Goal: Task Accomplishment & Management: Manage account settings

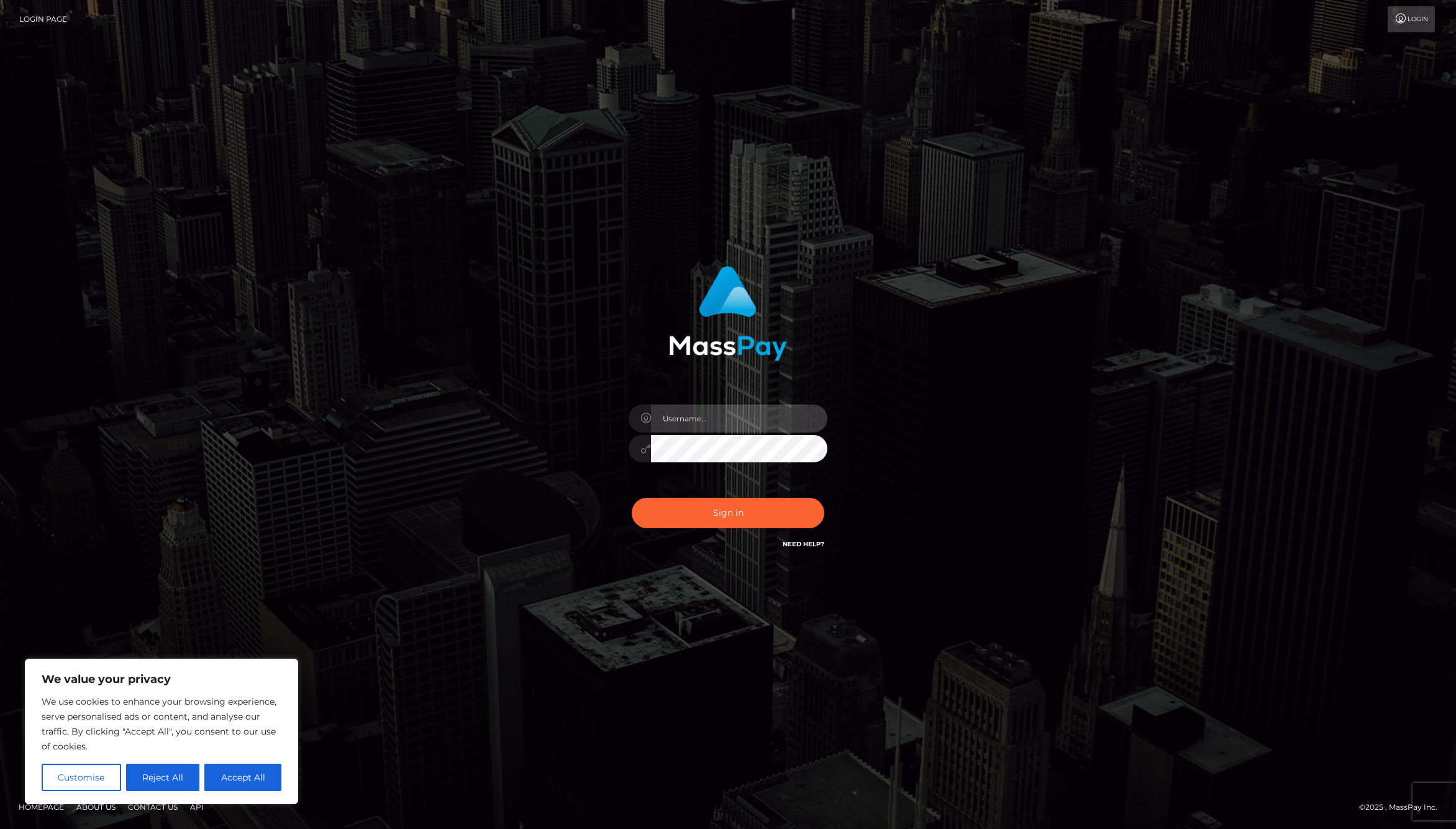
click at [712, 407] on input "text" at bounding box center [739, 419] width 177 height 28
type input "jackson.whop"
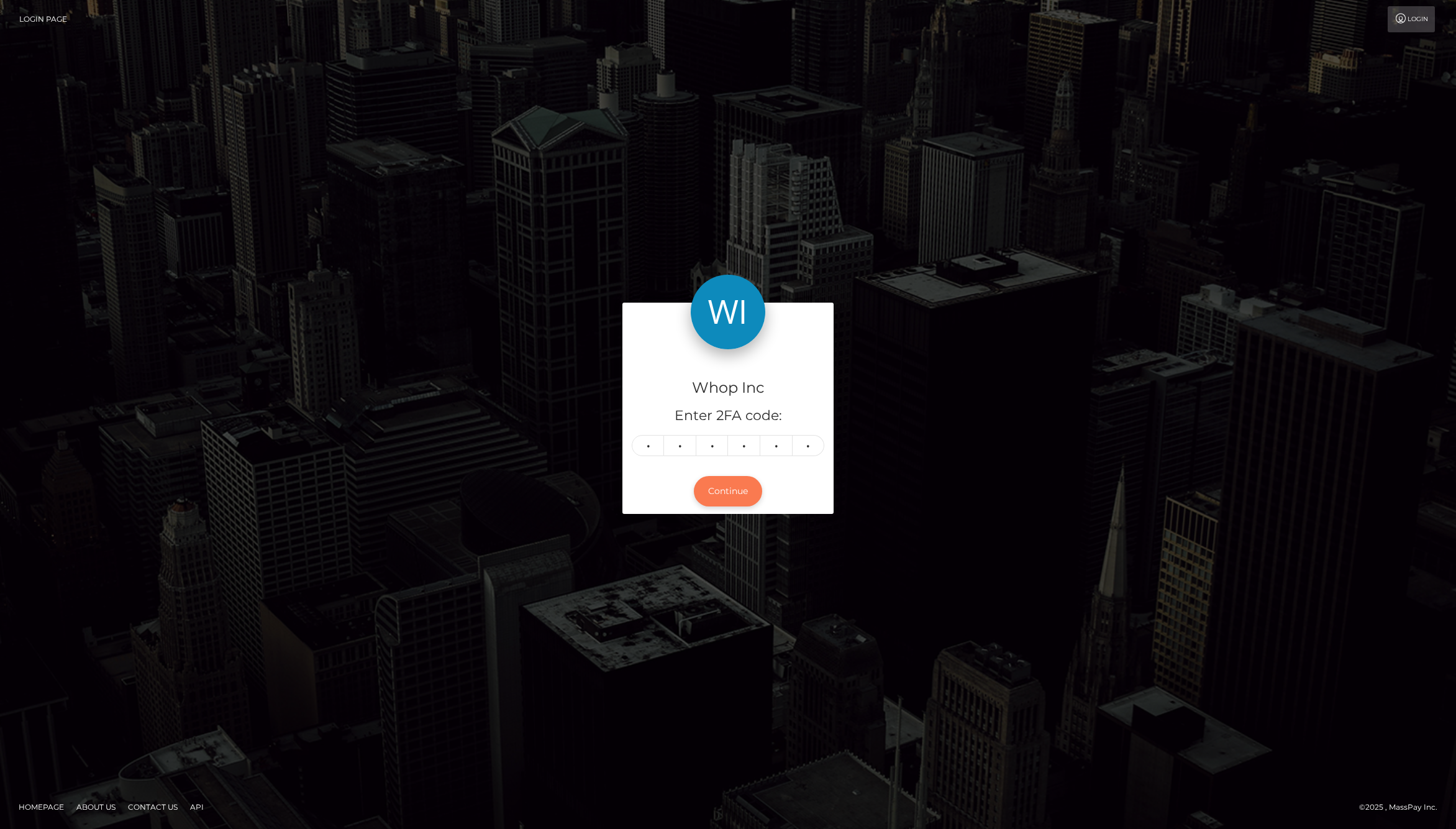
click at [728, 497] on button "Continue" at bounding box center [728, 491] width 69 height 30
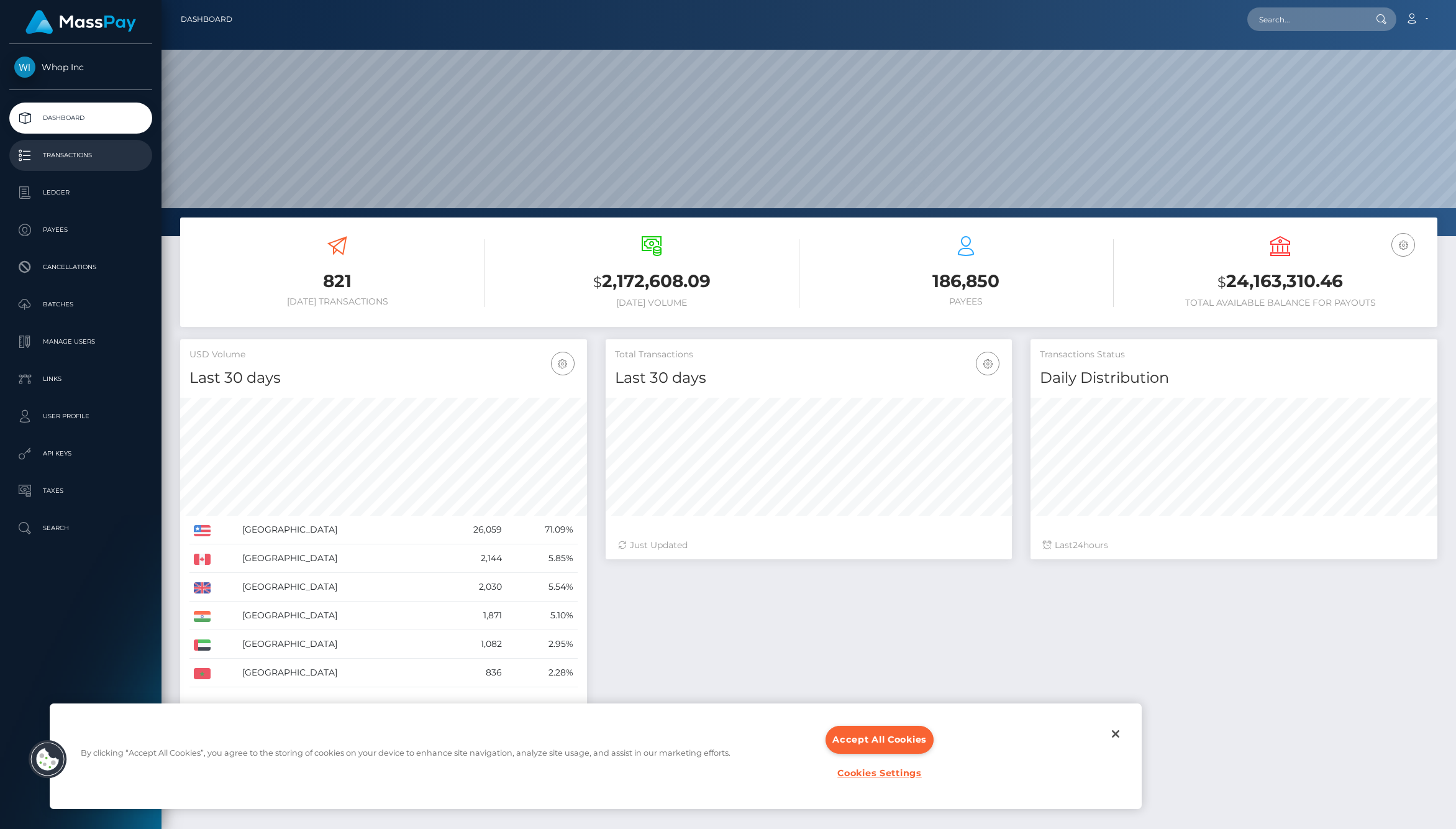
scroll to position [220, 407]
click at [1122, 734] on button "Close" at bounding box center [1116, 733] width 27 height 27
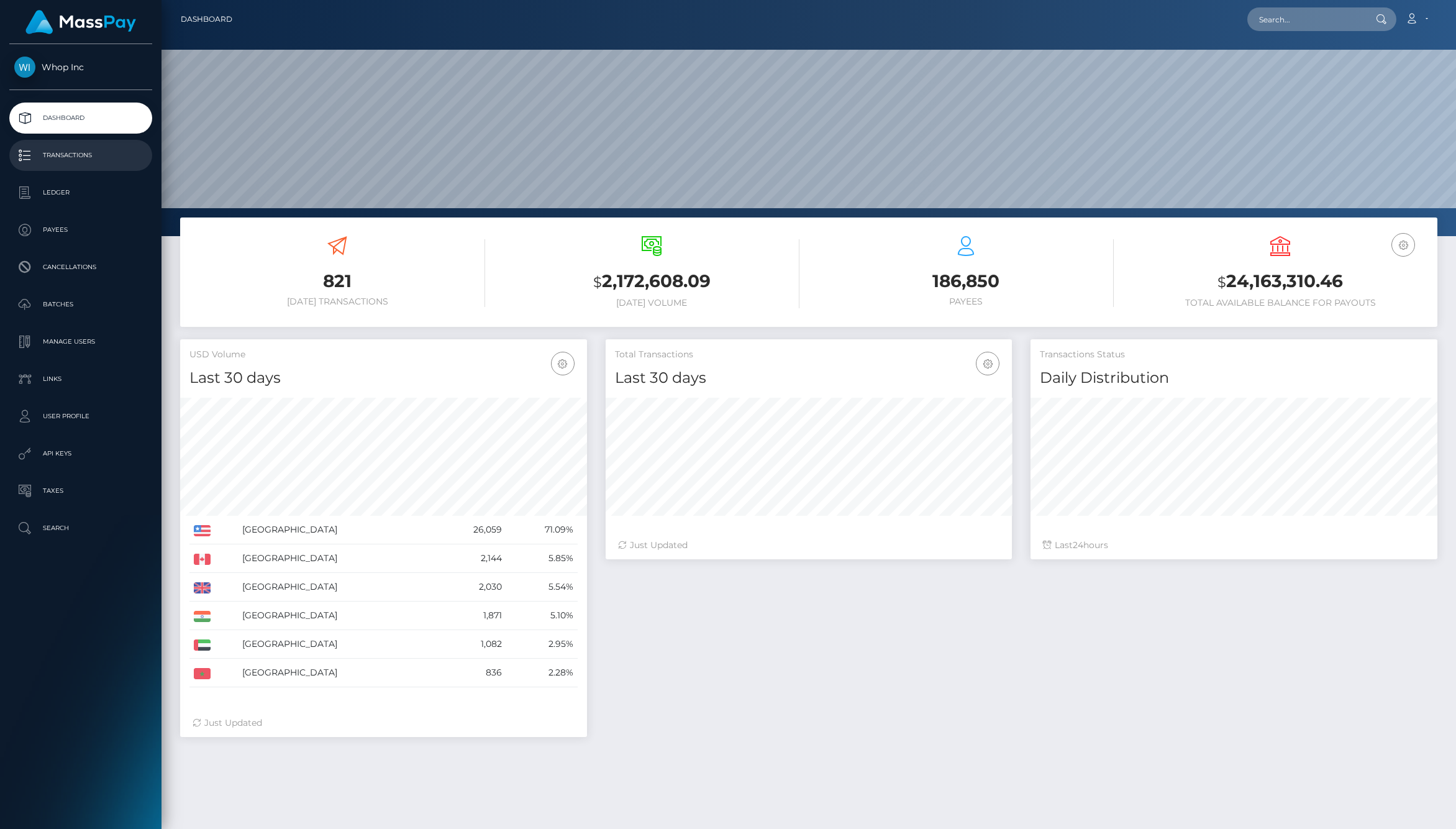
click at [92, 162] on p "Transactions" at bounding box center [80, 155] width 133 height 19
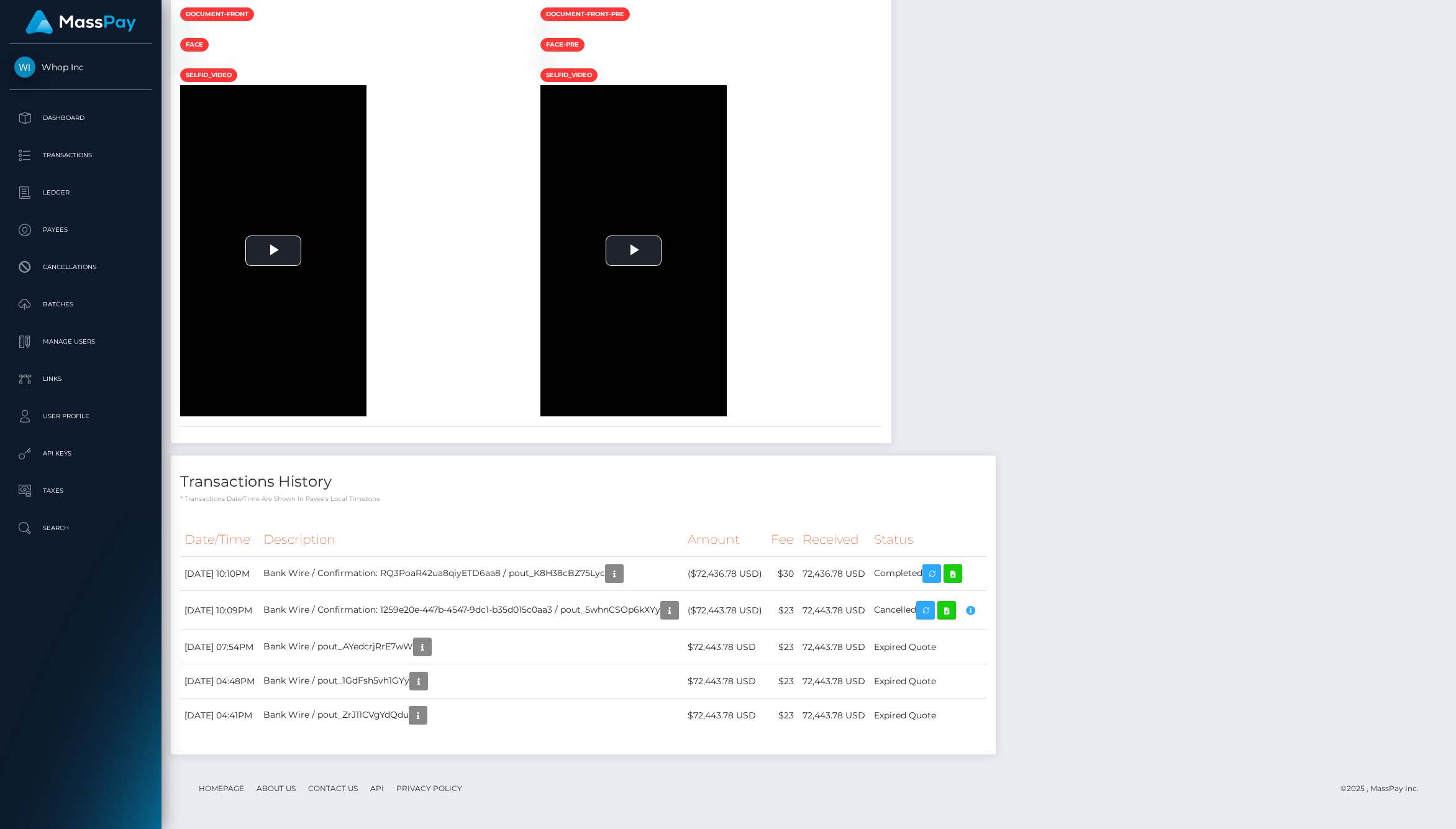
scroll to position [1335, 0]
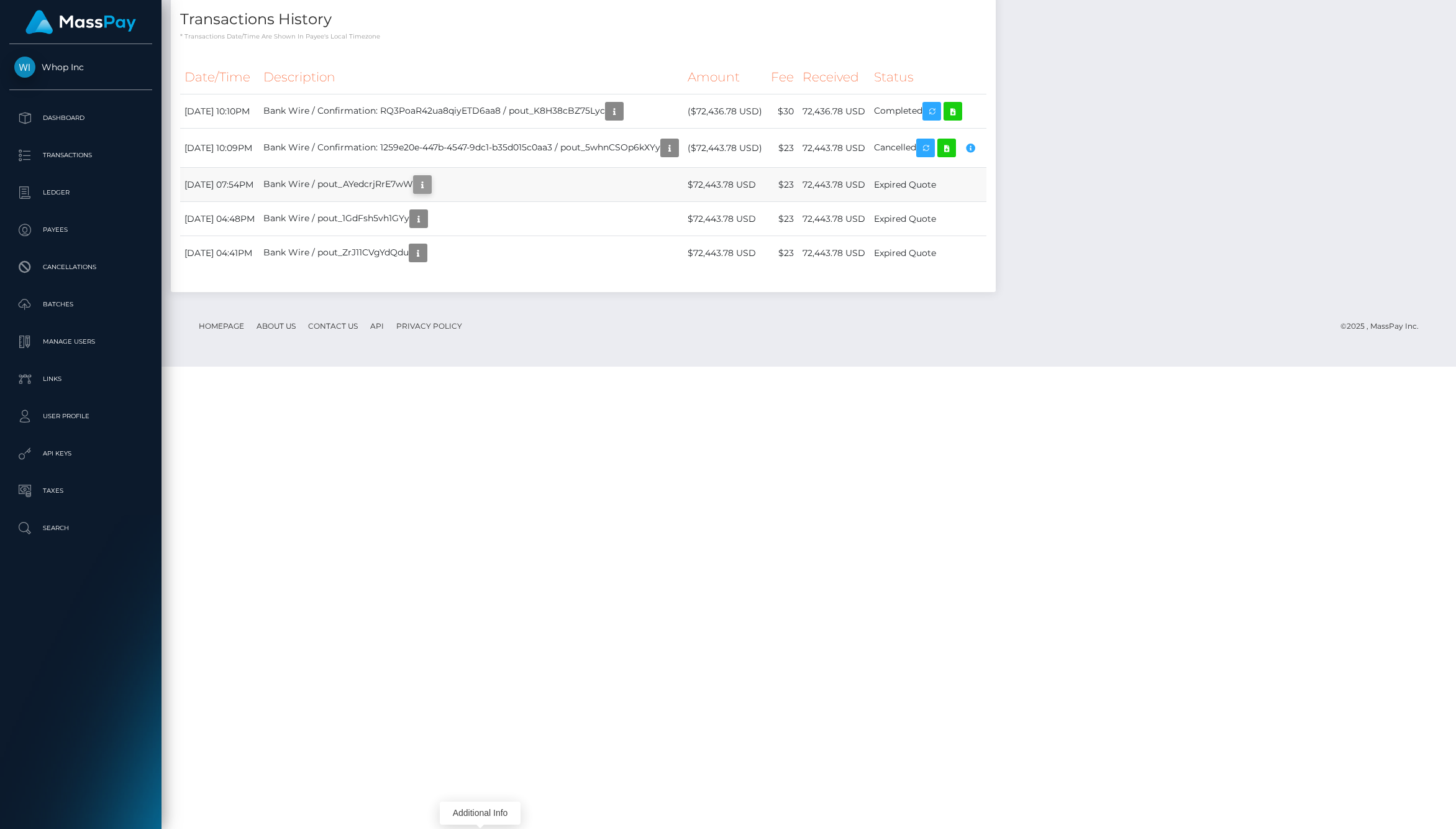
click at [430, 193] on icon "button" at bounding box center [422, 184] width 15 height 16
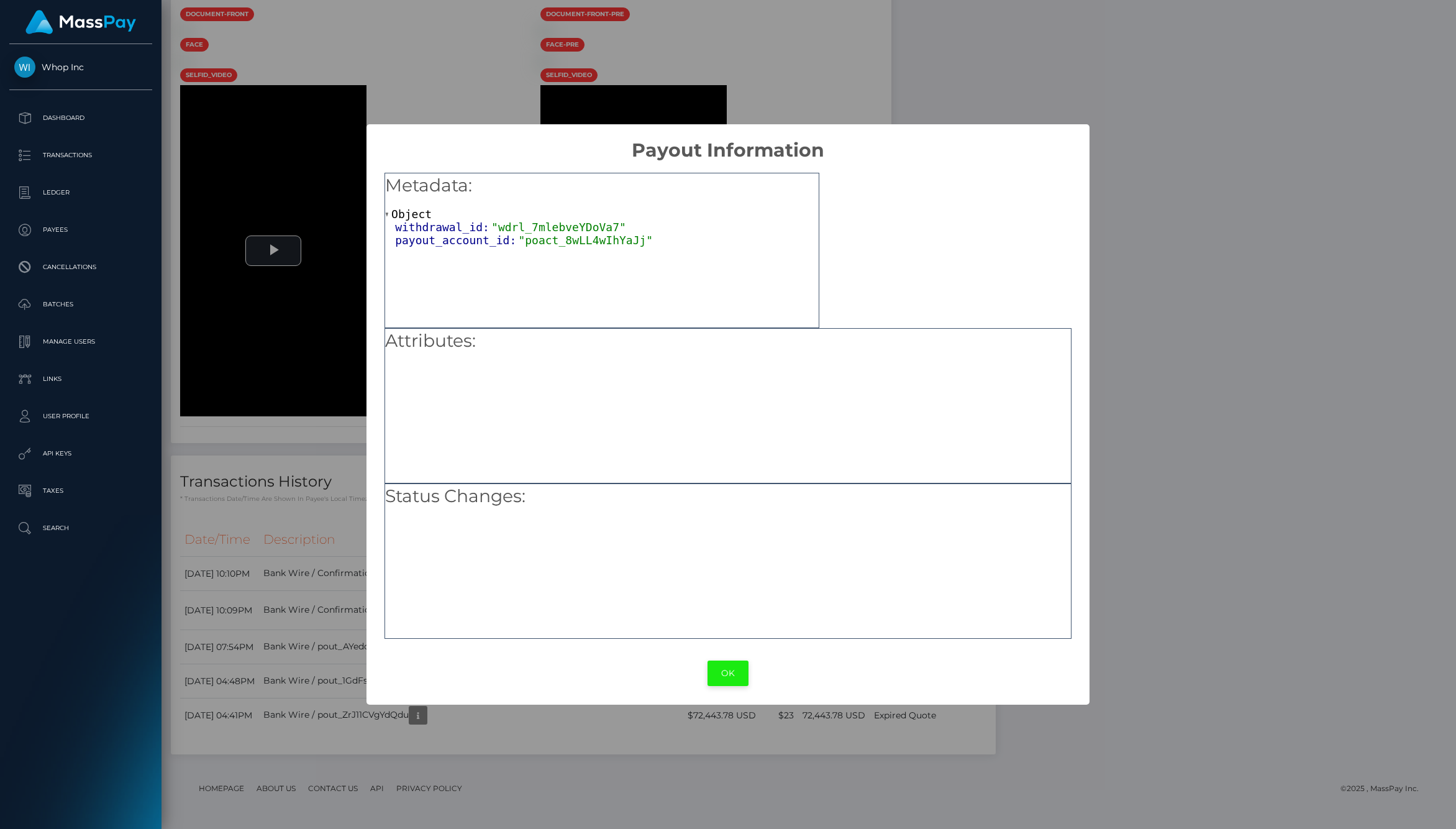
click at [734, 671] on button "OK" at bounding box center [728, 673] width 41 height 25
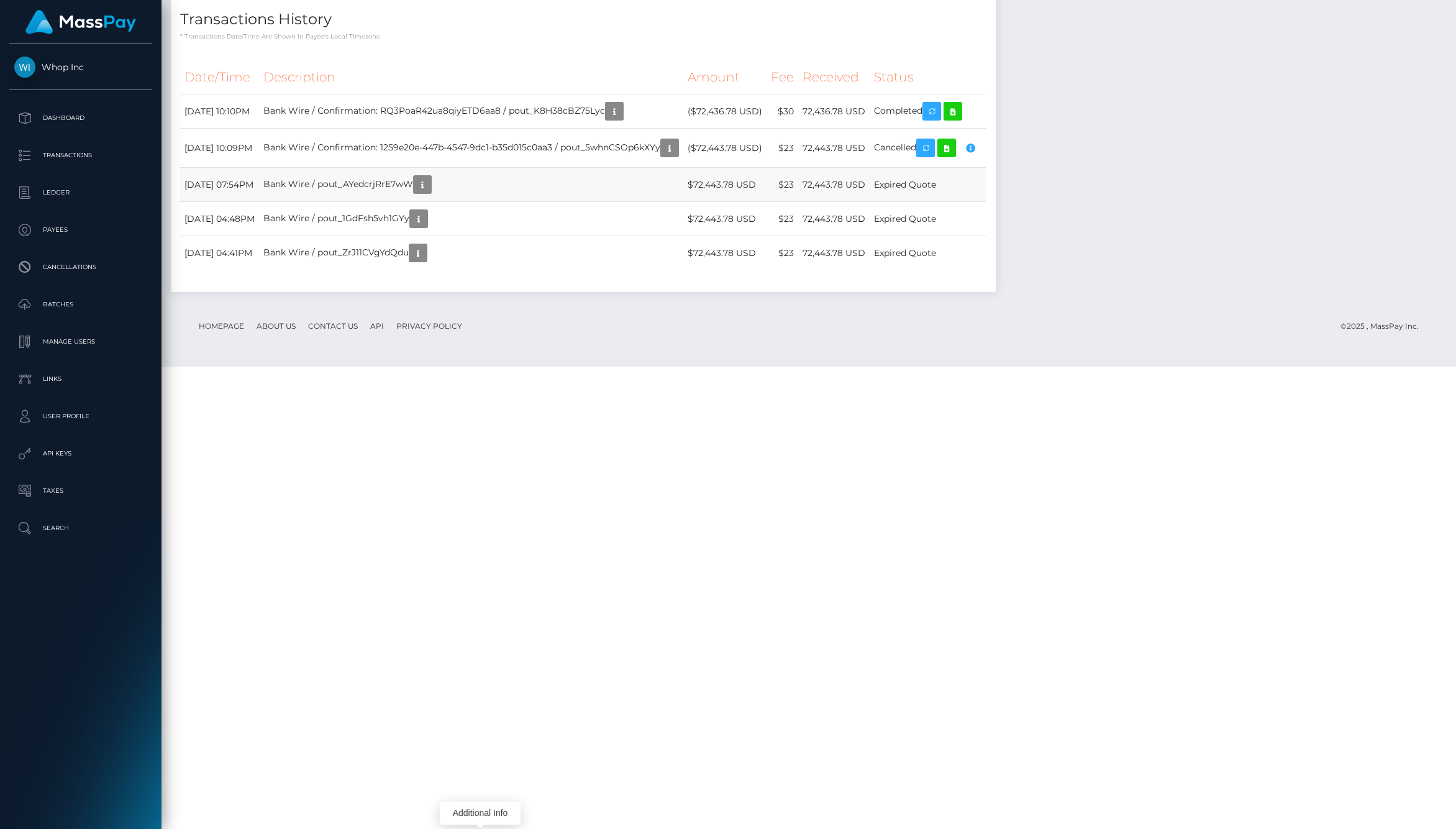
click at [756, 202] on td "$72,443.78 USD" at bounding box center [725, 184] width 84 height 34
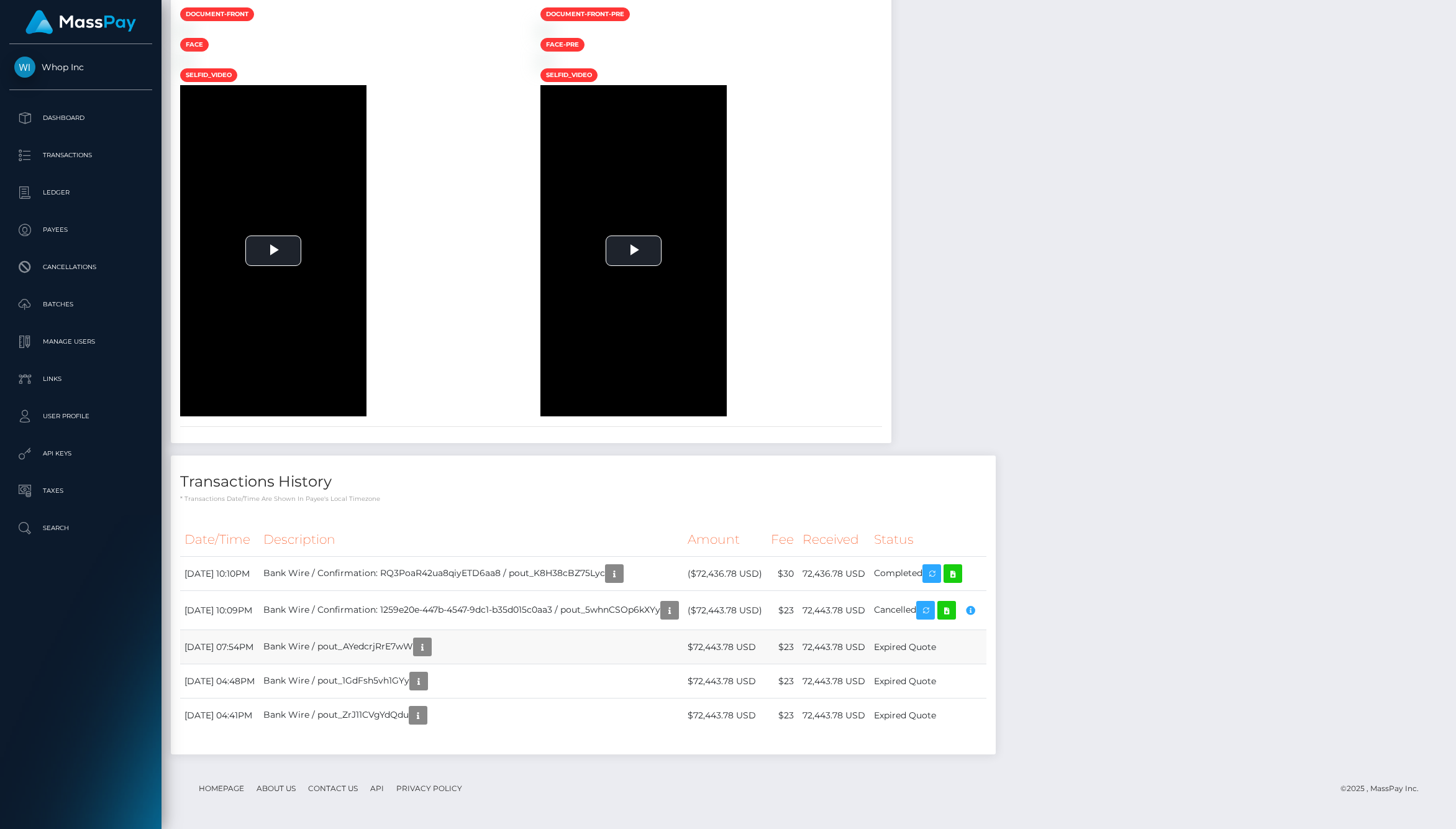
click at [756, 646] on td "$72,443.78 USD" at bounding box center [725, 647] width 84 height 34
click at [684, 646] on td "Bank Wire / pout_AYedcrjRrE7wW" at bounding box center [470, 647] width 424 height 34
click at [414, 642] on td "Bank Wire / pout_AYedcrjRrE7wW" at bounding box center [470, 647] width 424 height 34
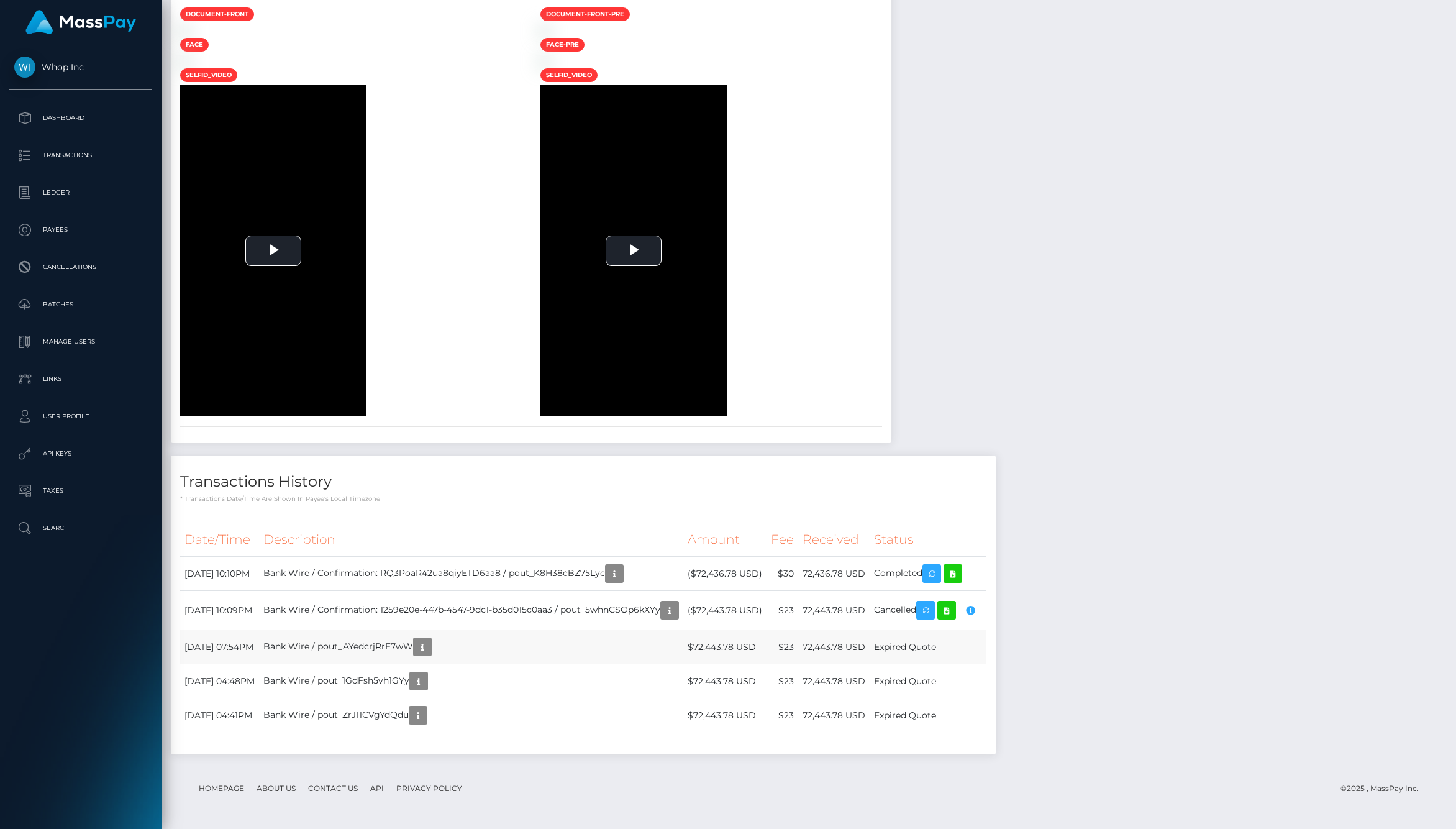
click at [414, 642] on td "Bank Wire / pout_AYedcrjRrE7wW" at bounding box center [470, 647] width 424 height 34
copy td "pout_AYedcrjRrE7wW"
drag, startPoint x: 925, startPoint y: 650, endPoint x: 1001, endPoint y: 655, distance: 76.2
click at [987, 654] on tr "September 19, 2025 07:54PM Bank Wire / pout_AYedcrjRrE7wW $72,443.78 USD $23 72…" at bounding box center [583, 647] width 806 height 34
click at [987, 655] on td "Expired Quote" at bounding box center [928, 647] width 117 height 34
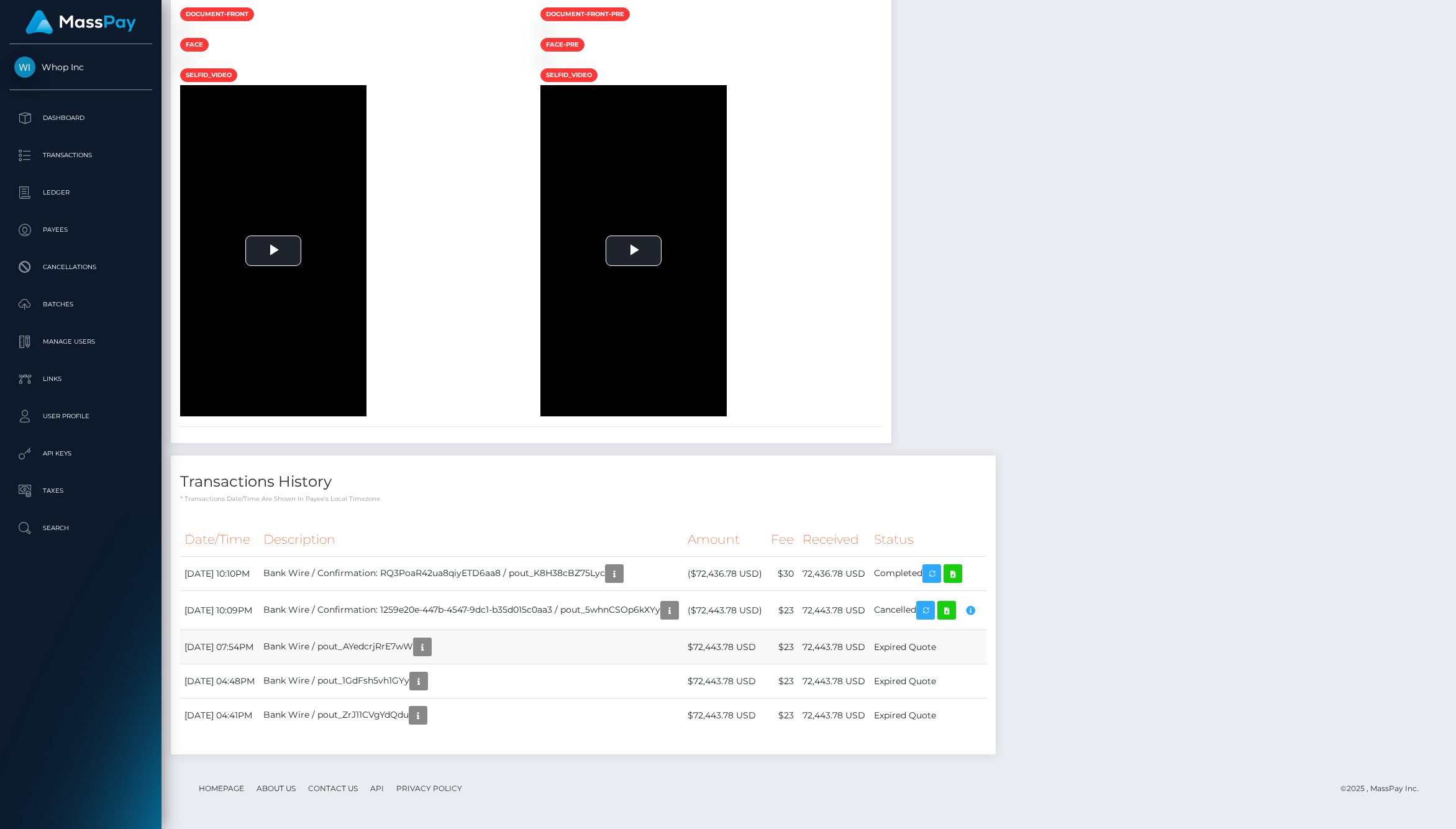
drag, startPoint x: 1005, startPoint y: 650, endPoint x: 927, endPoint y: 650, distance: 78.0
click at [927, 650] on td "Expired Quote" at bounding box center [928, 647] width 117 height 34
drag, startPoint x: 927, startPoint y: 650, endPoint x: 1002, endPoint y: 650, distance: 75.0
click at [987, 650] on td "Expired Quote" at bounding box center [928, 647] width 117 height 34
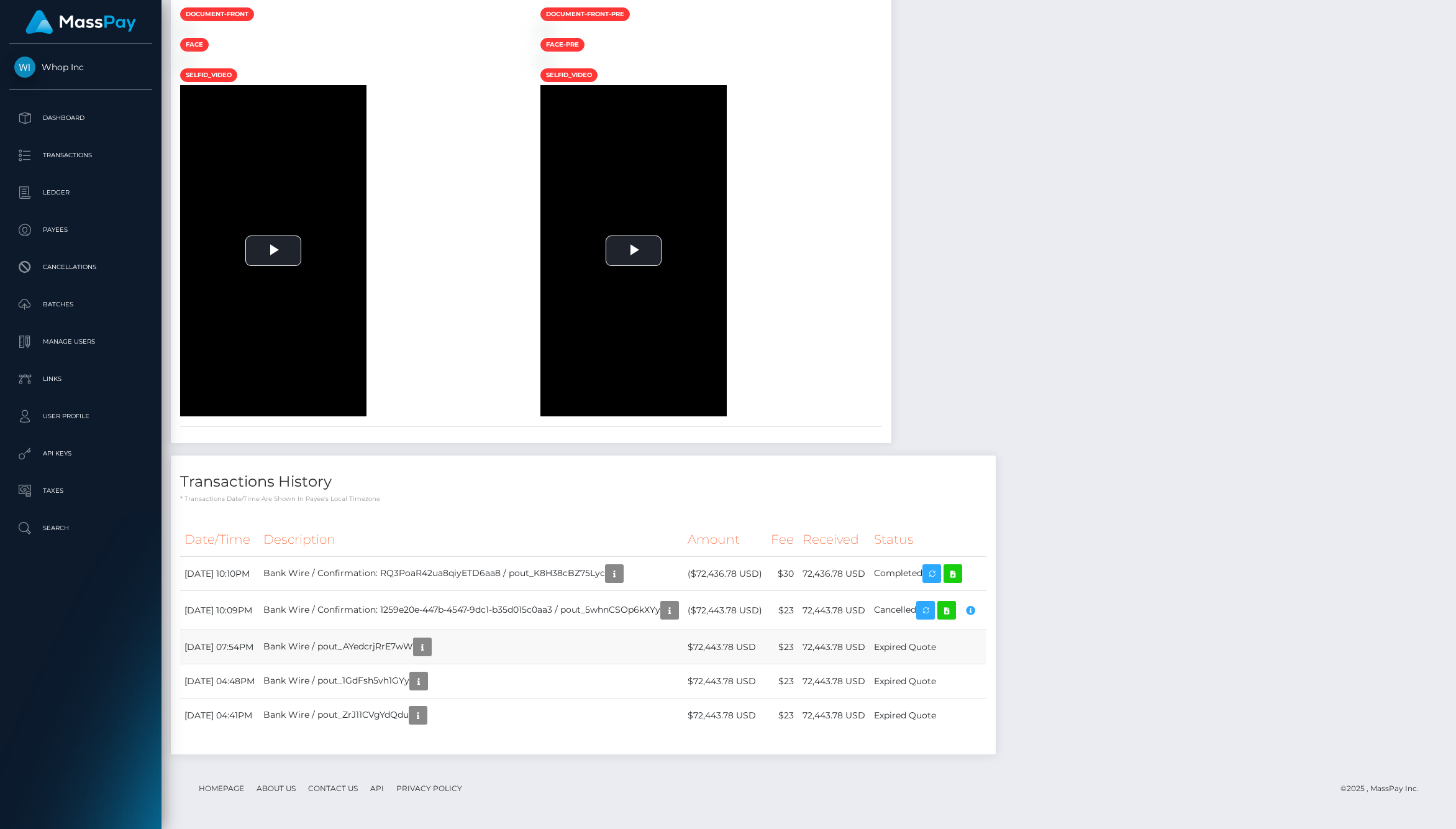
click at [987, 650] on td "Expired Quote" at bounding box center [928, 647] width 117 height 34
click at [444, 648] on td "Bank Wire / pout_AYedcrjRrE7wW" at bounding box center [470, 647] width 424 height 34
copy td "pout_AYedcrjRrE7wW"
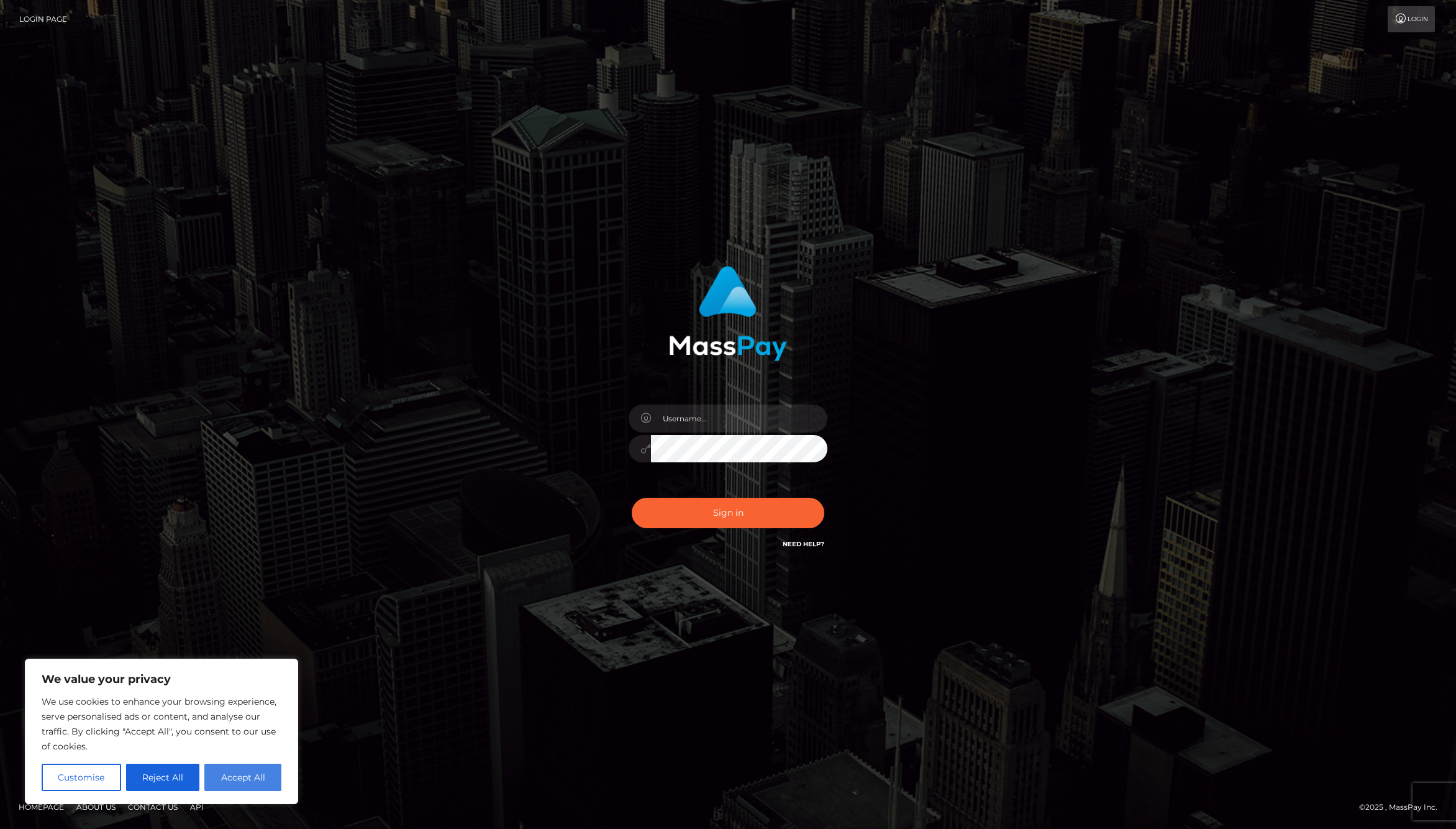
click at [245, 769] on button "Accept All" at bounding box center [243, 777] width 77 height 27
checkbox input "true"
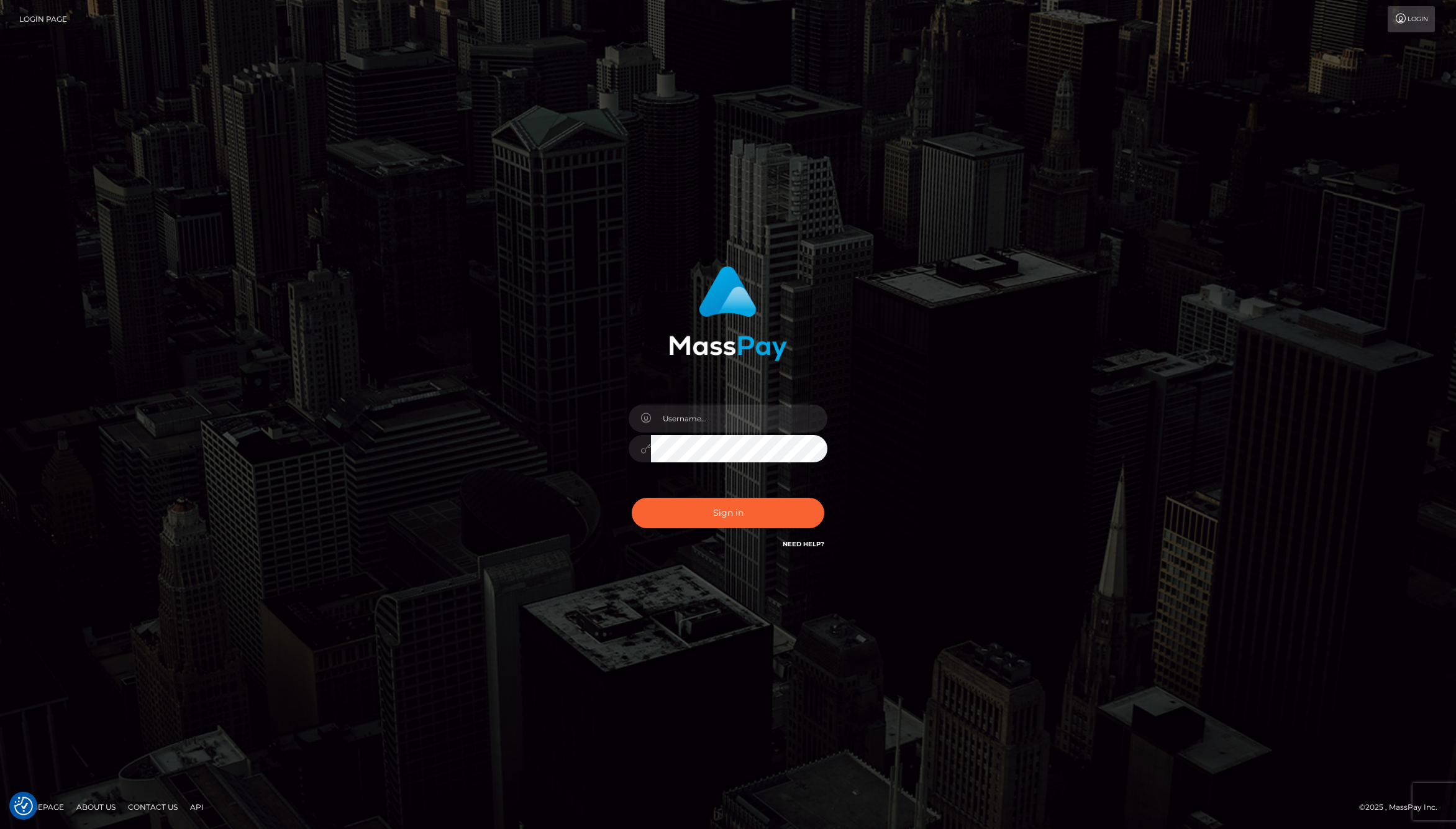
click at [344, 433] on div "Sign in" at bounding box center [728, 415] width 1456 height 502
click at [706, 423] on input "text" at bounding box center [739, 419] width 177 height 28
type input "jackson.whop"
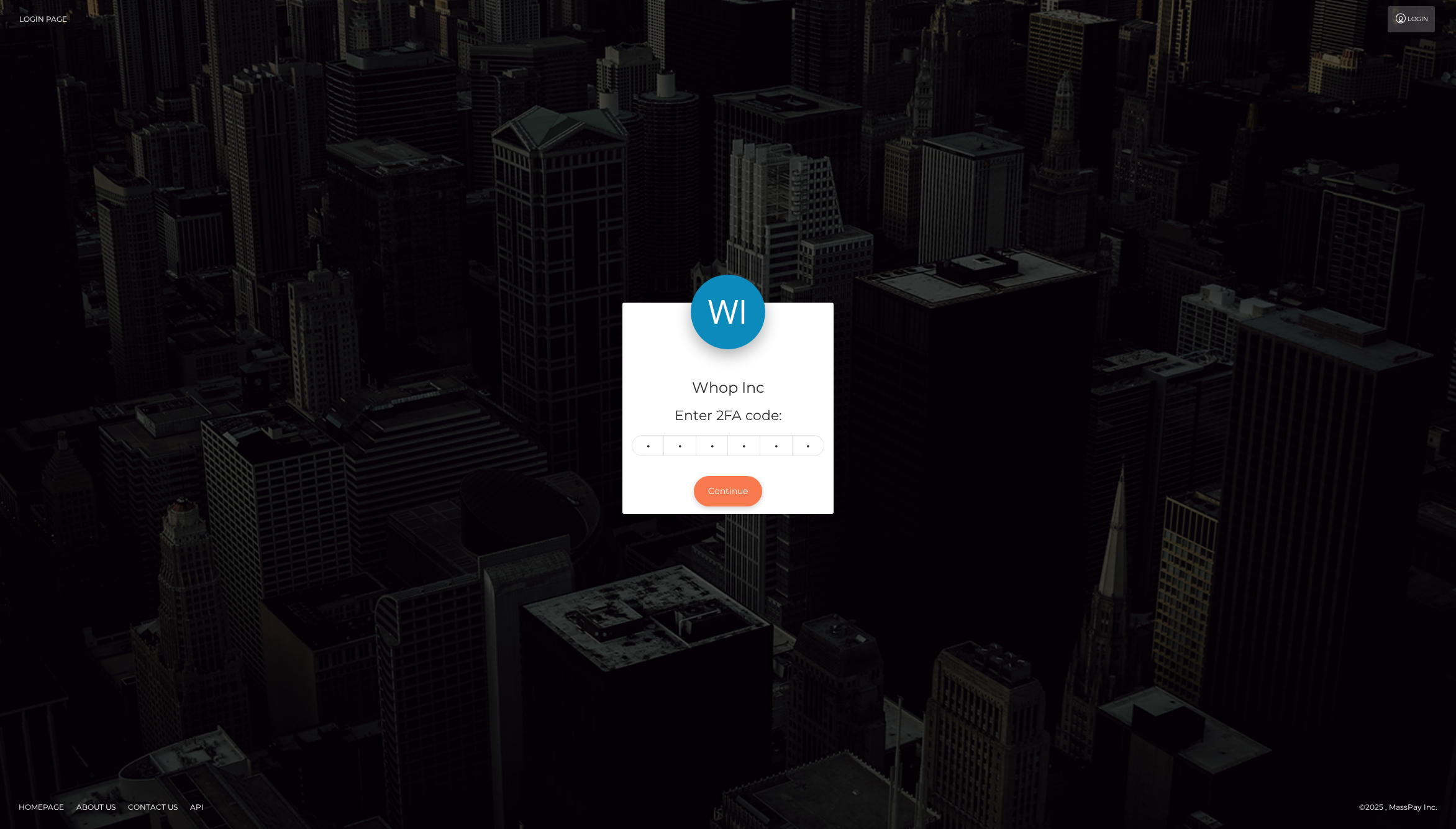
click at [723, 481] on button "Continue" at bounding box center [728, 491] width 69 height 30
click at [727, 483] on button "Continue" at bounding box center [728, 491] width 69 height 30
drag, startPoint x: 688, startPoint y: 384, endPoint x: 833, endPoint y: 416, distance: 148.5
click at [833, 416] on div "Whop Inc Enter 2FA code: 8 1 2 0 0 2 812002 Continue" at bounding box center [728, 414] width 229 height 223
click at [832, 416] on div "Whop Inc Enter 2FA code: 8 1 2 0 0 2 812002" at bounding box center [728, 408] width 212 height 120
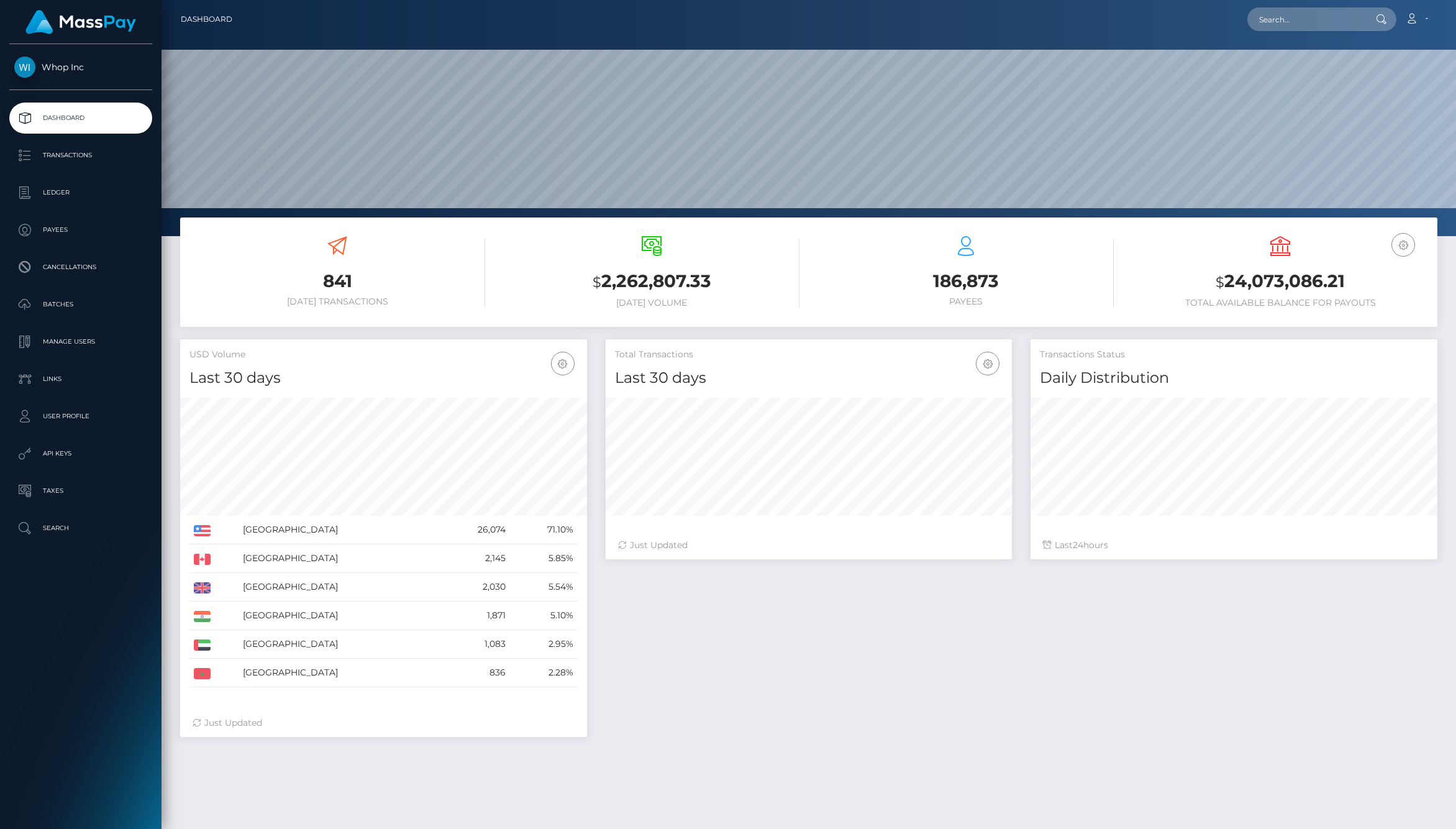
scroll to position [220, 407]
click at [1075, 790] on div "841 [DATE] Transactions $ 2,262,807.33 [DATE] Volume" at bounding box center [809, 594] width 1294 height 753
